Goal: Information Seeking & Learning: Find specific fact

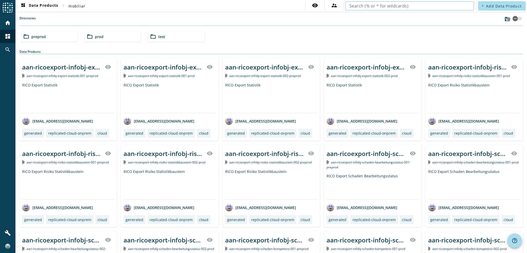
click at [362, 7] on input "text" at bounding box center [410, 6] width 121 height 6
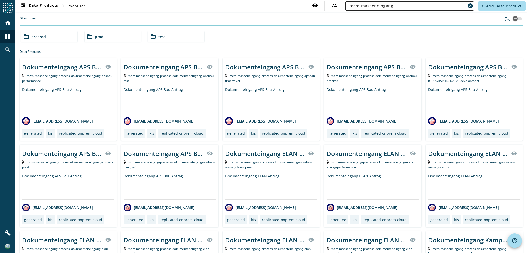
click at [425, 7] on input "mcm-masseneingang-" at bounding box center [408, 6] width 116 height 6
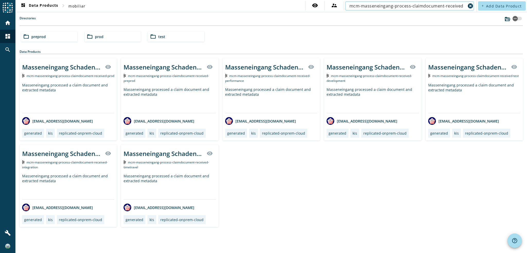
type input "mcm-masseneingang-process-claimdocument-received"
drag, startPoint x: 225, startPoint y: 47, endPoint x: 219, endPoint y: 40, distance: 9.1
click at [219, 40] on div "folder_open preprod folder_open prod folder_open test" at bounding box center [271, 36] width 505 height 14
drag, startPoint x: 140, startPoint y: 80, endPoint x: 128, endPoint y: 76, distance: 13.0
click at [128, 76] on div "mcm-masseneingang-process-claimdocument-received-preprod" at bounding box center [170, 78] width 92 height 10
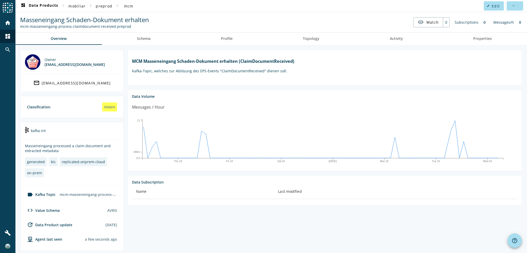
drag, startPoint x: 20, startPoint y: 27, endPoint x: 128, endPoint y: 26, distance: 107.9
click at [128, 26] on div "mcm-masseneingang-process-claimdocument-received-preprod" at bounding box center [84, 26] width 129 height 5
copy div "mcm-masseneingang-process-claimdocument-received-preprod"
click at [113, 24] on div "mcm-masseneingang-process-claimdocument-received-preprod" at bounding box center [84, 26] width 129 height 5
copy div "mcm-masseneingang-process-claimdocument-received"
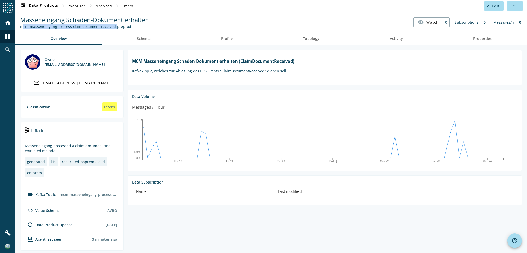
copy div "mcm-masseneingang-process-claimdocument-received"
click at [41, 24] on div "mcm-masseneingang-process-claimdocument-received-preprod" at bounding box center [84, 26] width 129 height 5
drag, startPoint x: 20, startPoint y: 25, endPoint x: 113, endPoint y: 27, distance: 93.2
click at [113, 27] on div "Masseneingang Schaden-Dokument erhalten mcm-masseneingang-process-claimdocument…" at bounding box center [85, 21] width 132 height 13
copy div "mcm-masseneingang-process-claimdocument-received"
